Goal: Check status: Check status

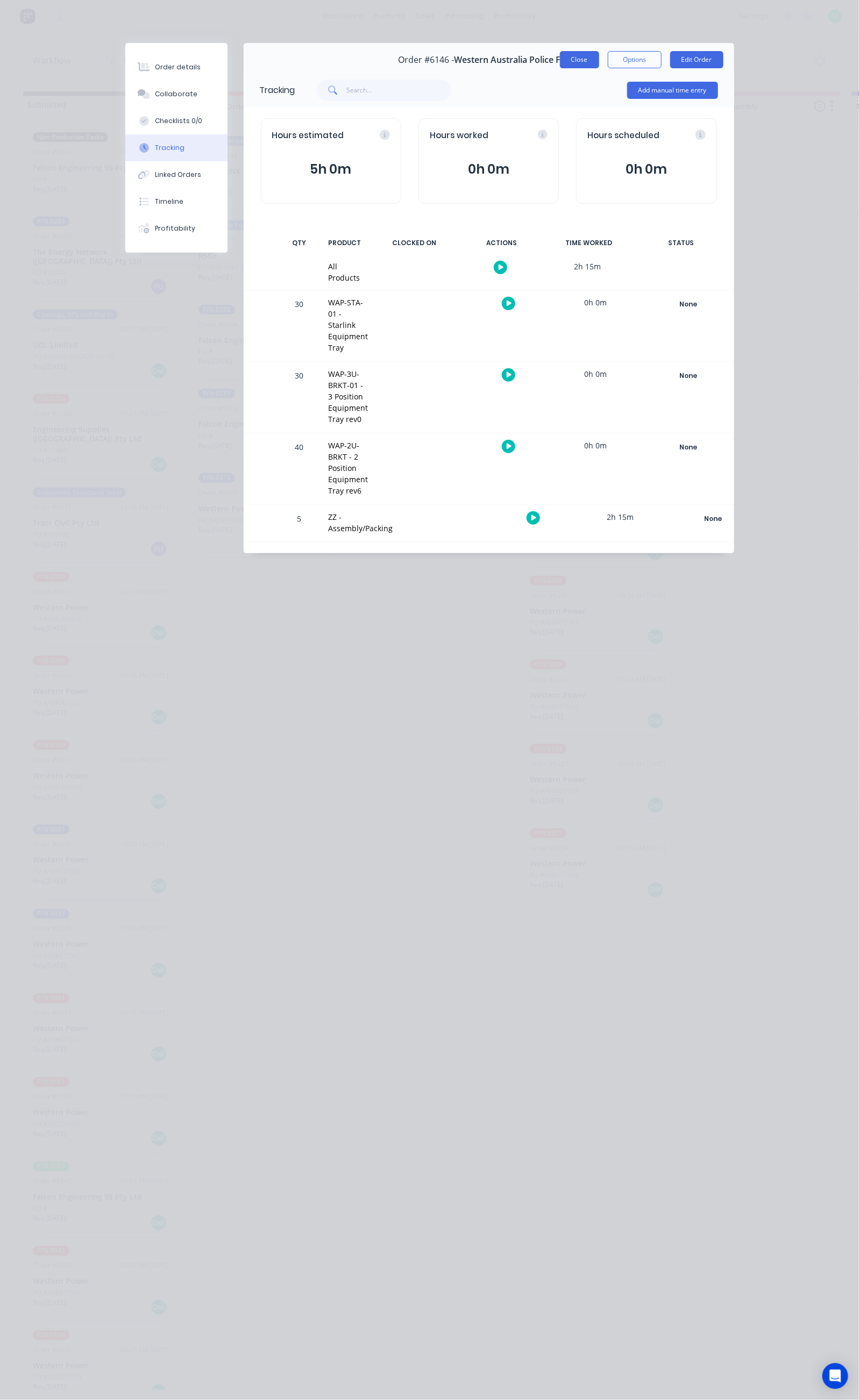
click at [599, 61] on button "Close" at bounding box center [579, 60] width 39 height 17
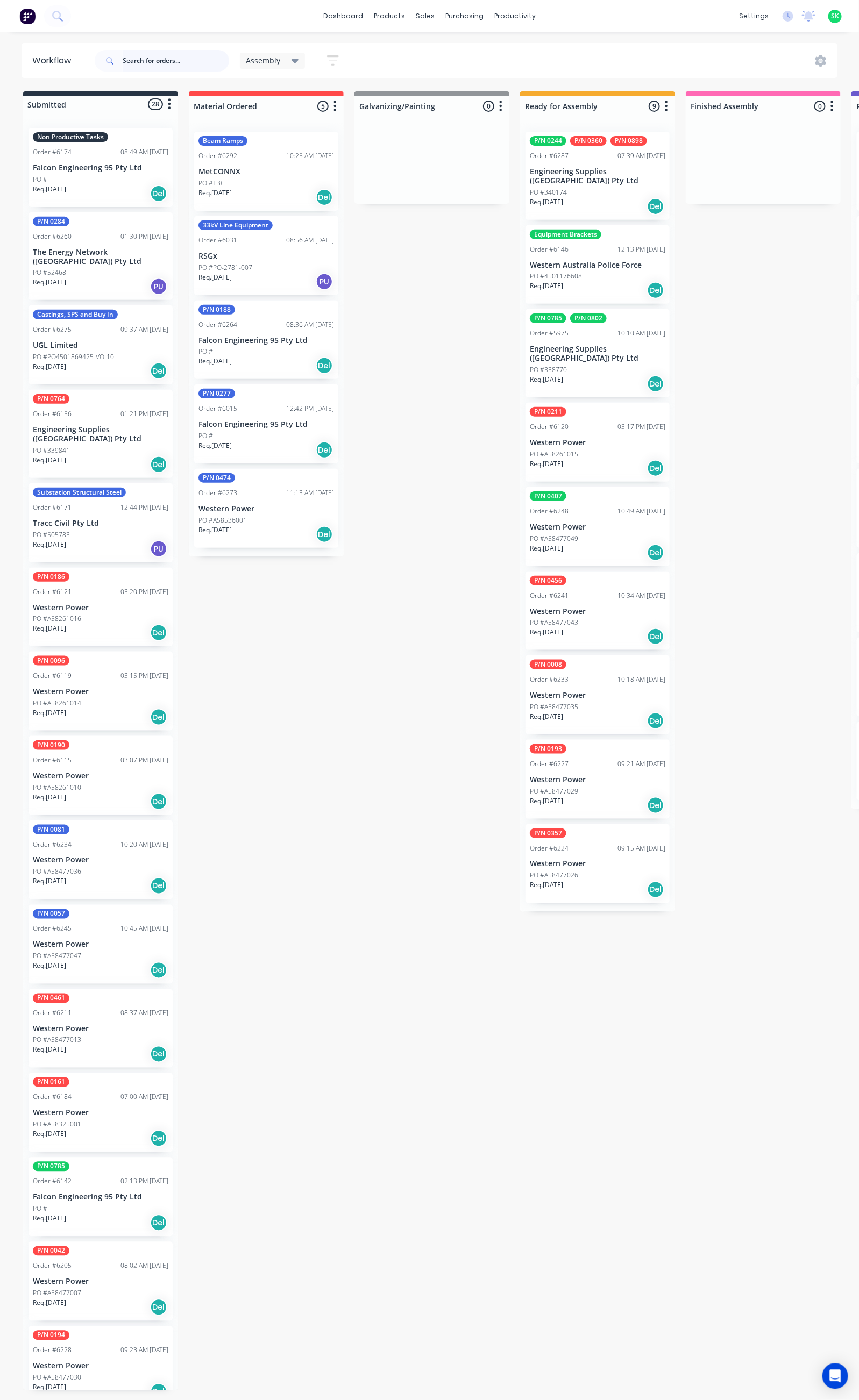
click at [158, 63] on input "text" at bounding box center [176, 61] width 107 height 21
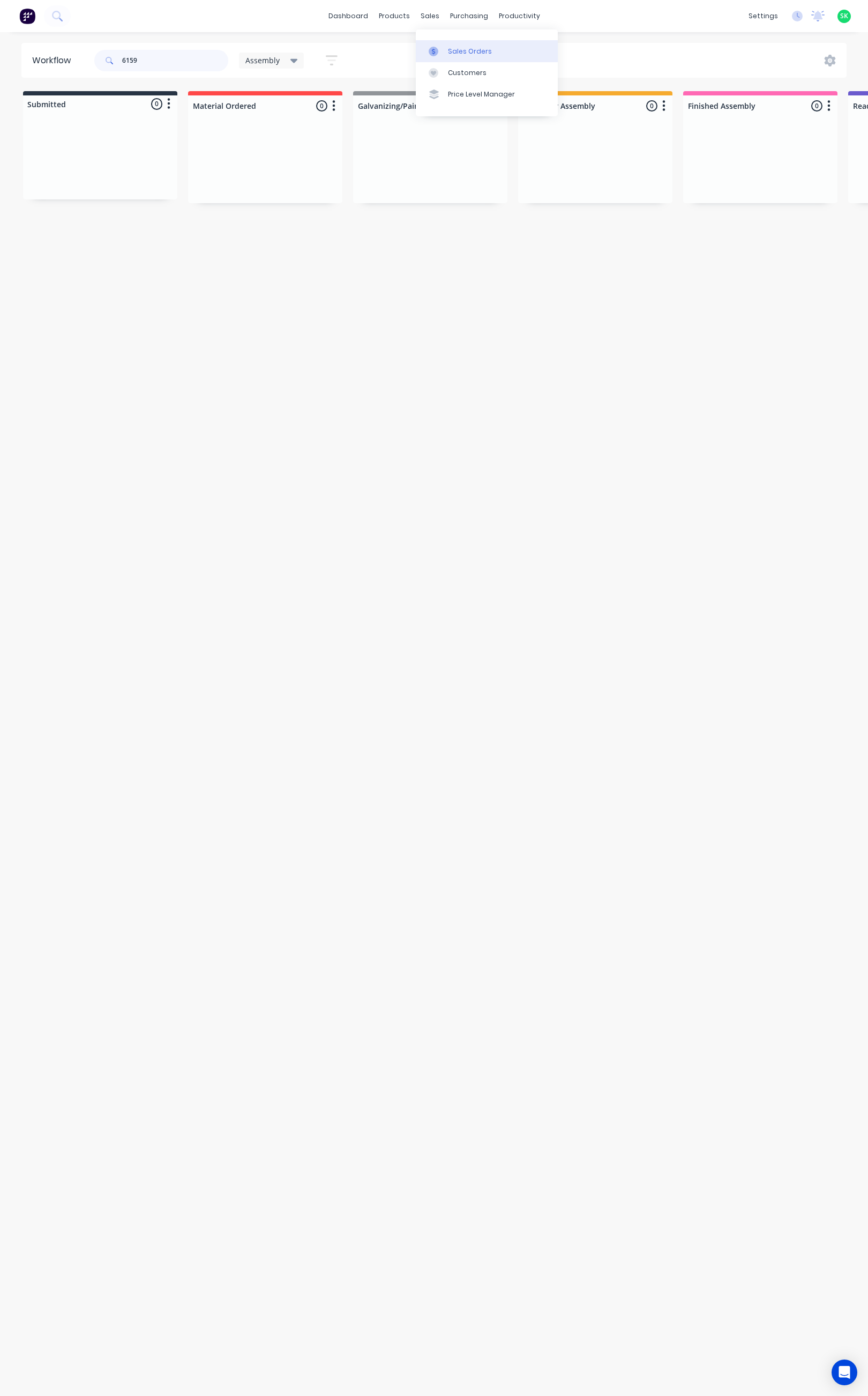
type input "6159"
click at [445, 47] on div at bounding box center [436, 51] width 16 height 9
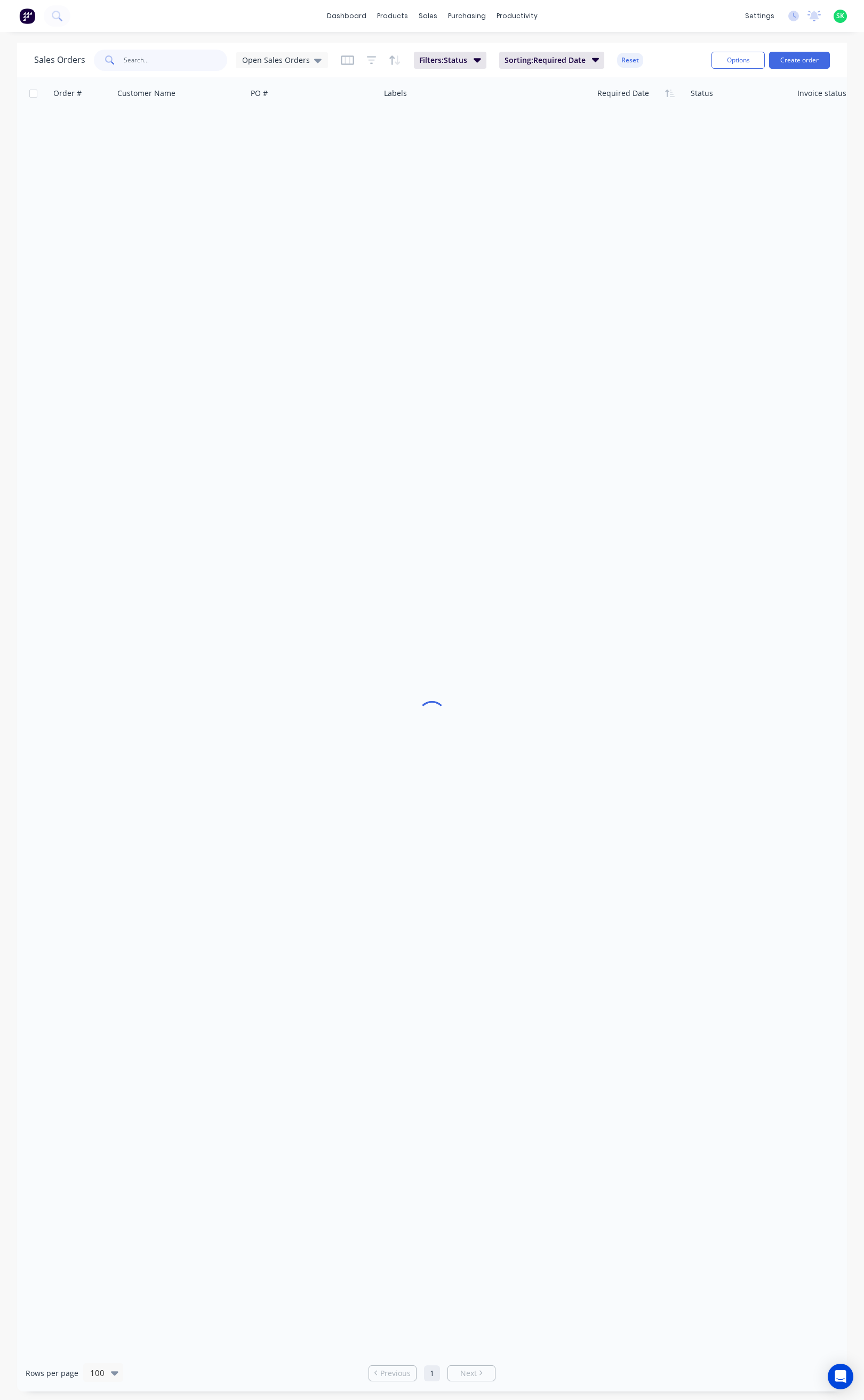
click at [157, 61] on input "text" at bounding box center [175, 60] width 104 height 21
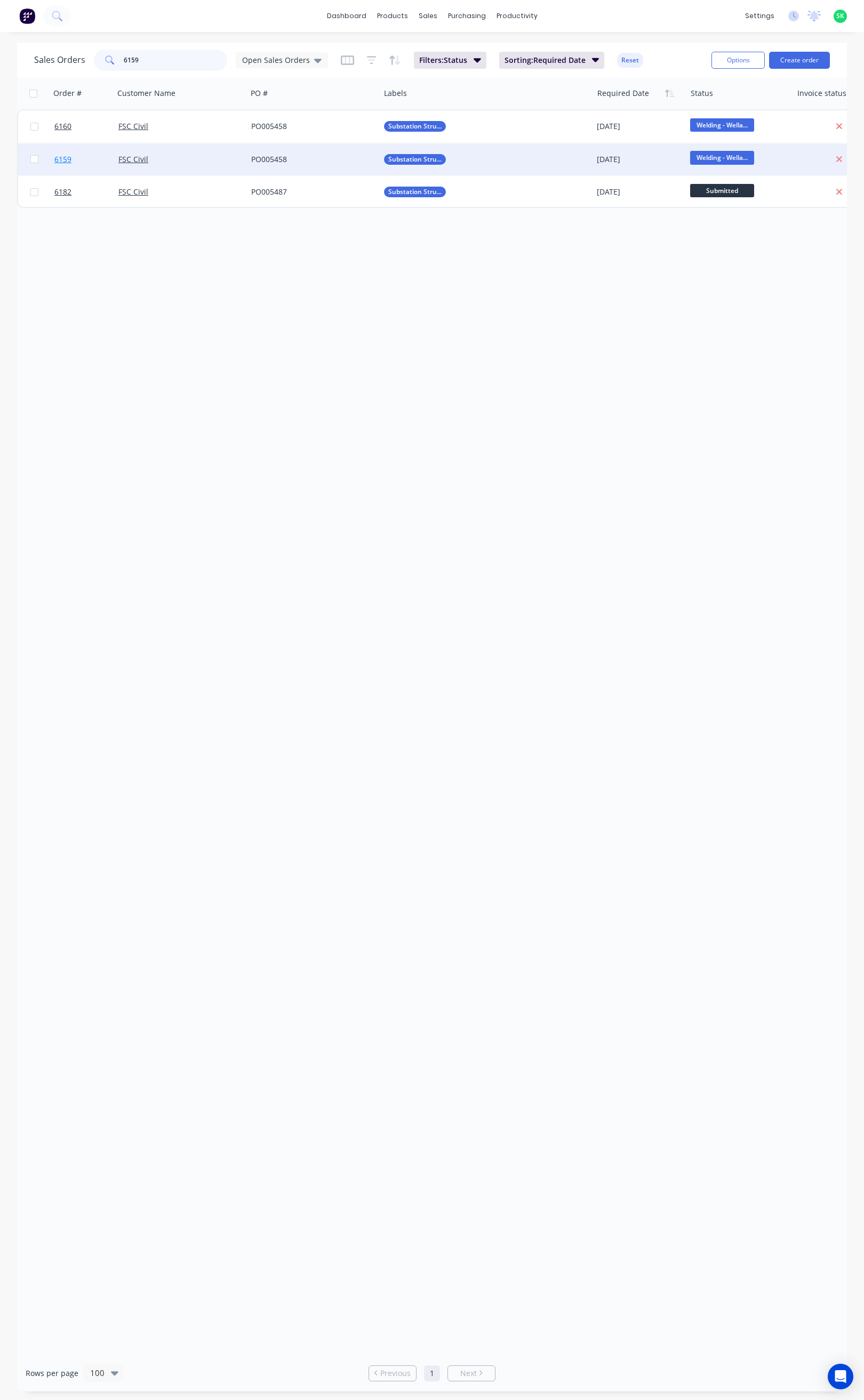
type input "6159"
click at [63, 156] on span "6159" at bounding box center [63, 159] width 17 height 11
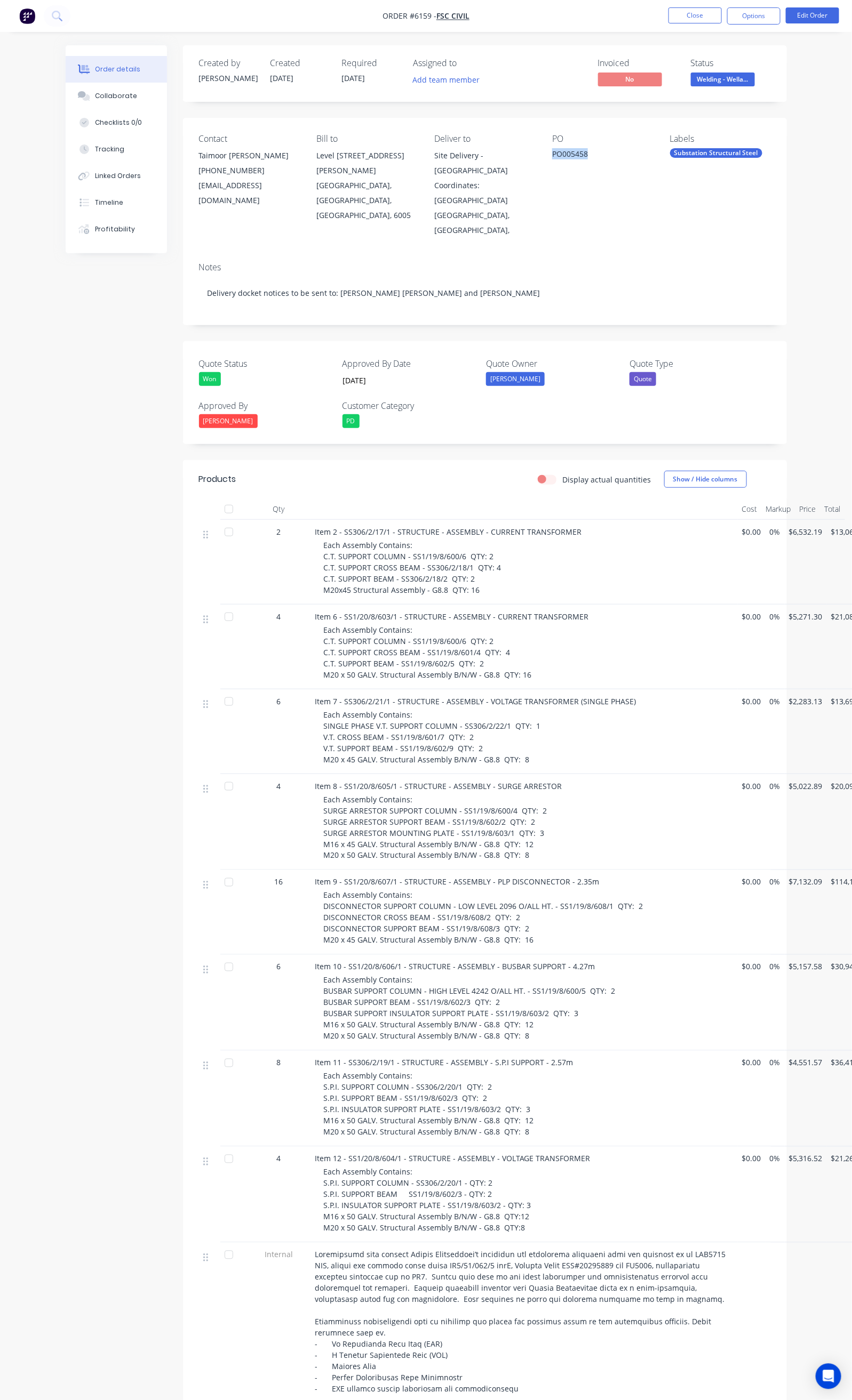
drag, startPoint x: 563, startPoint y: 151, endPoint x: 604, endPoint y: 154, distance: 41.1
click at [604, 154] on div "PO005458" at bounding box center [602, 156] width 101 height 15
copy div "PO005458"
click at [691, 11] on button "Close" at bounding box center [695, 15] width 53 height 16
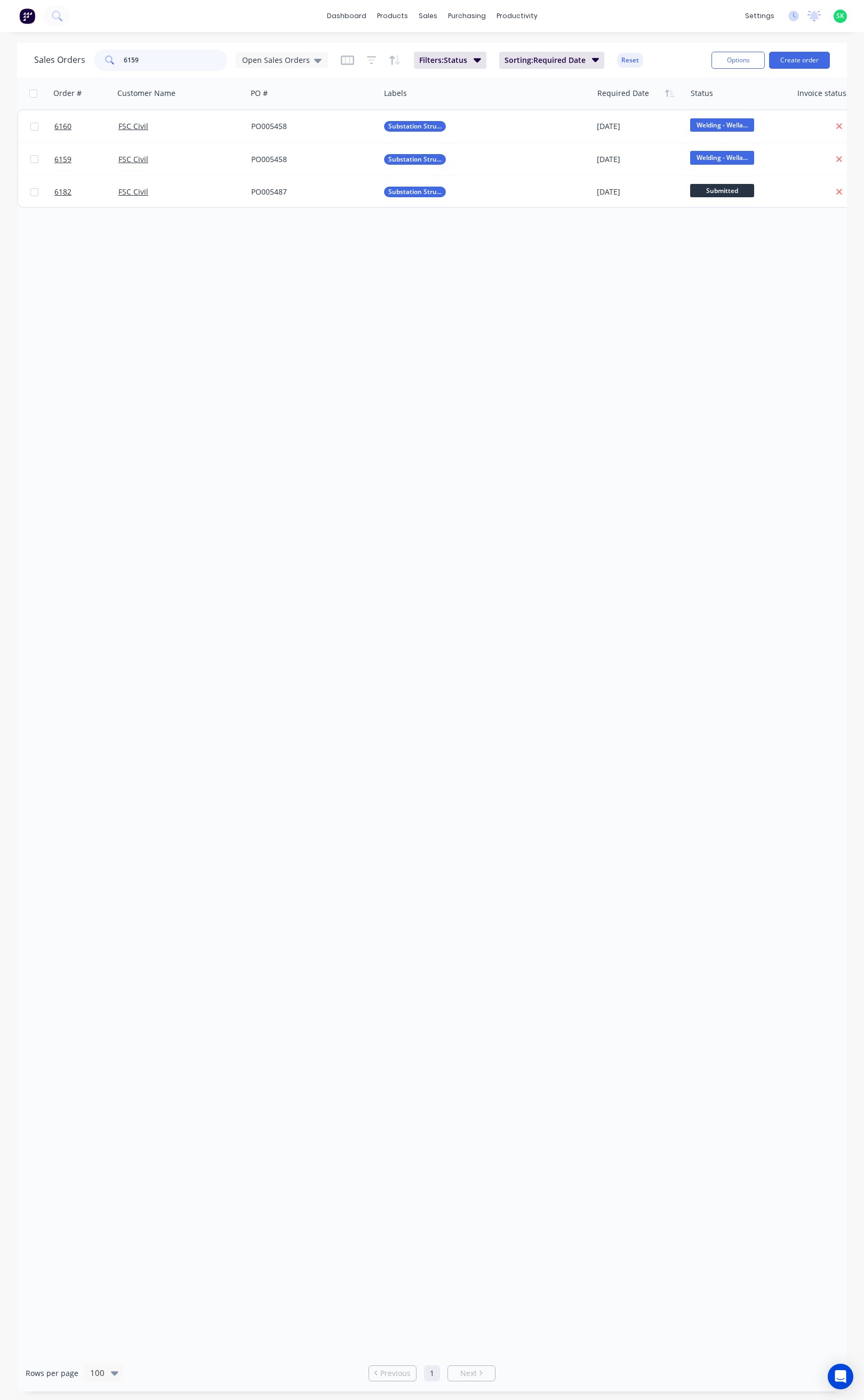
click at [142, 59] on input "6159" at bounding box center [175, 60] width 104 height 21
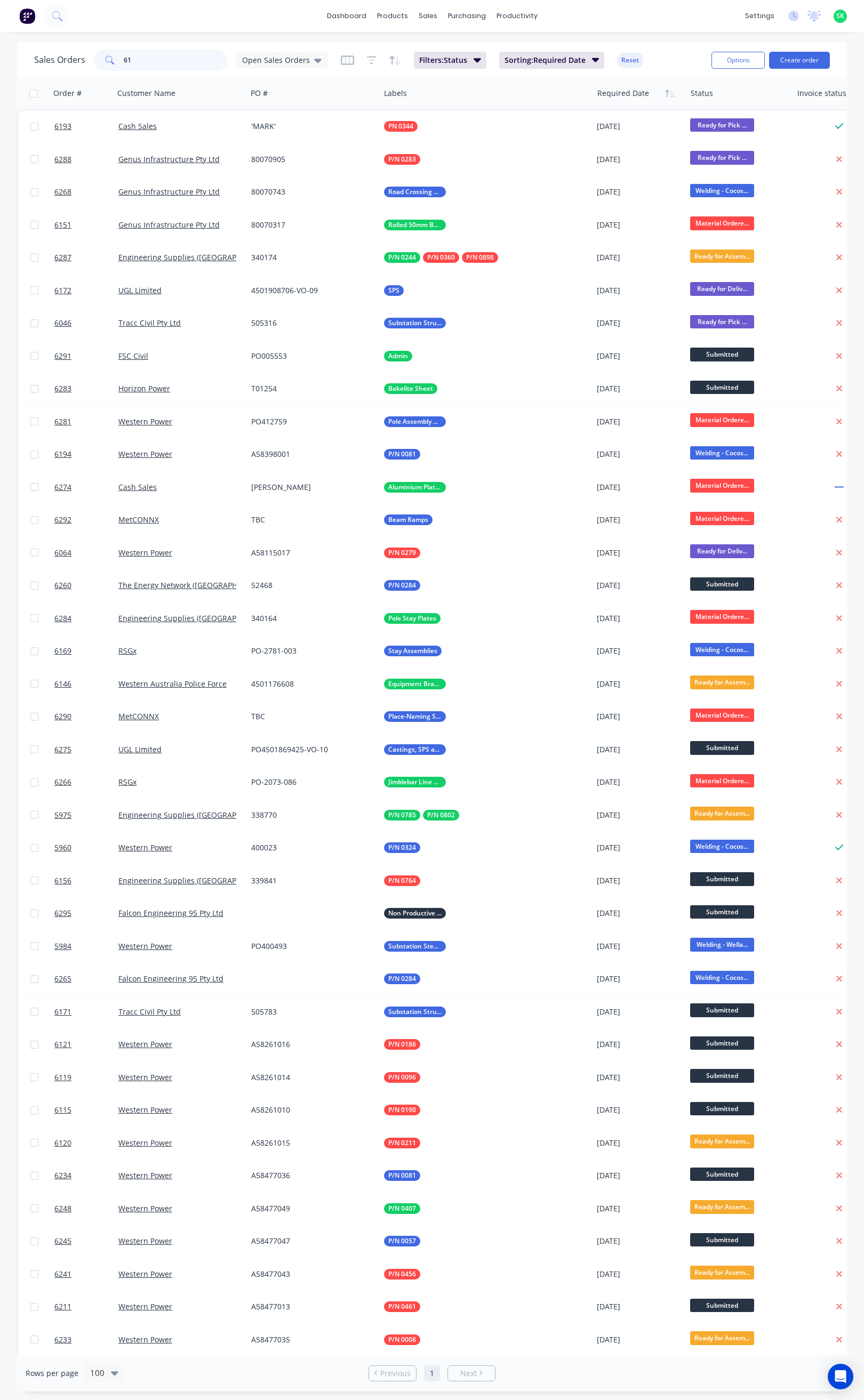
type input "6"
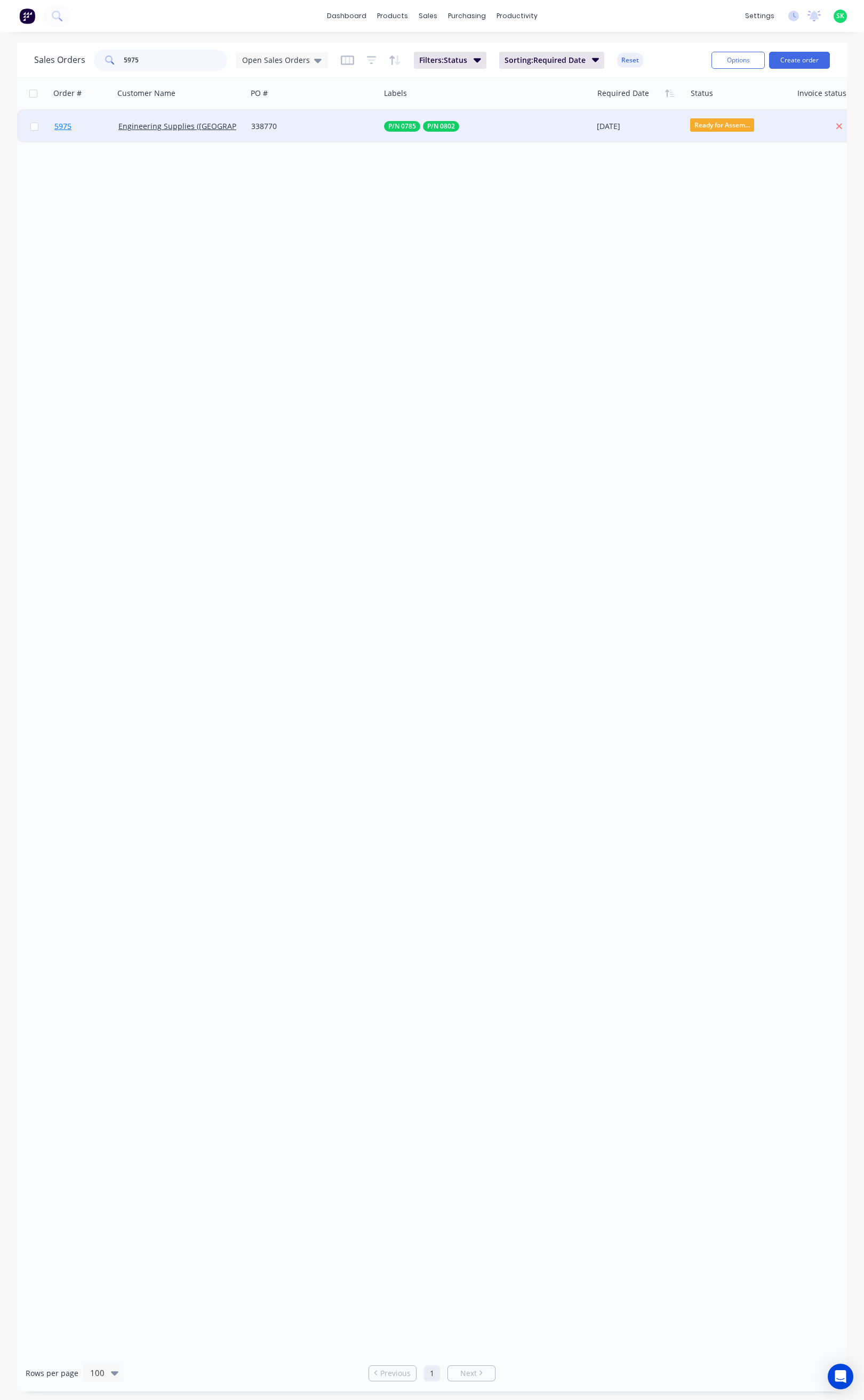
type input "5975"
click at [69, 125] on span "5975" at bounding box center [63, 126] width 17 height 11
